Goal: Information Seeking & Learning: Find specific fact

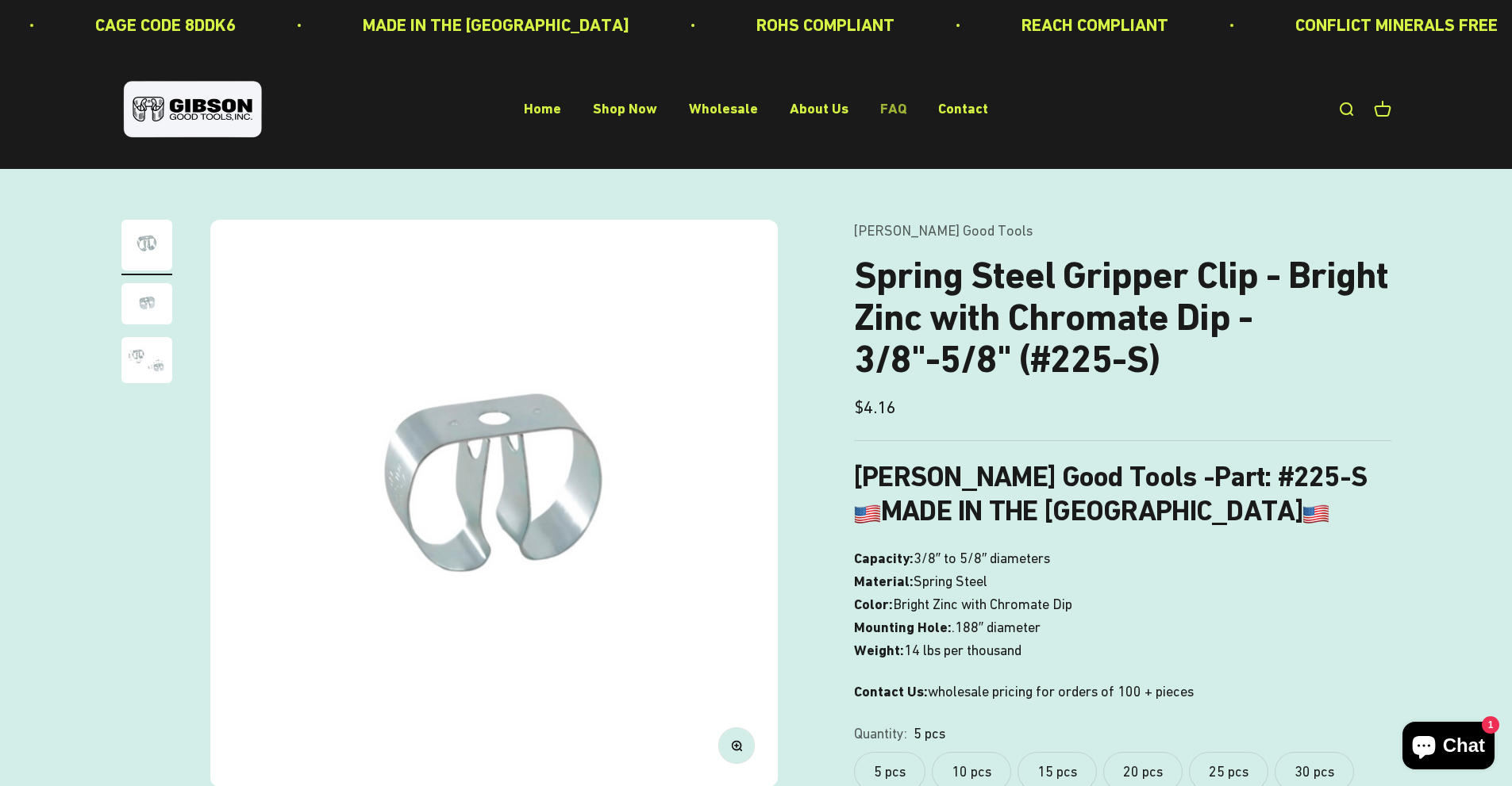
click at [893, 104] on link "FAQ" at bounding box center [894, 108] width 26 height 17
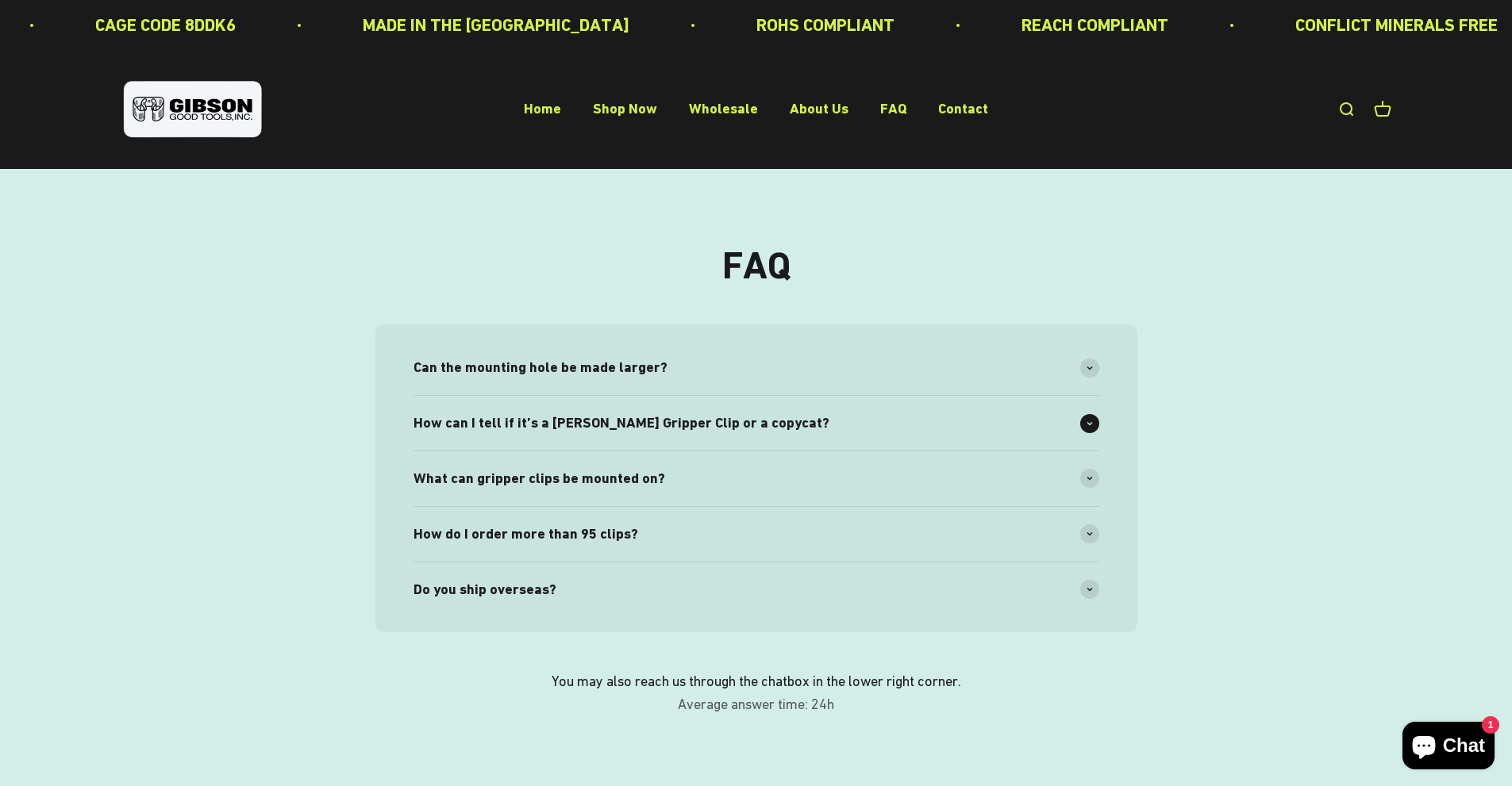
click at [674, 436] on div "How can I tell if it’s a [PERSON_NAME] Gripper Clip or a copycat?" at bounding box center [756, 422] width 686 height 55
